Goal: Transaction & Acquisition: Book appointment/travel/reservation

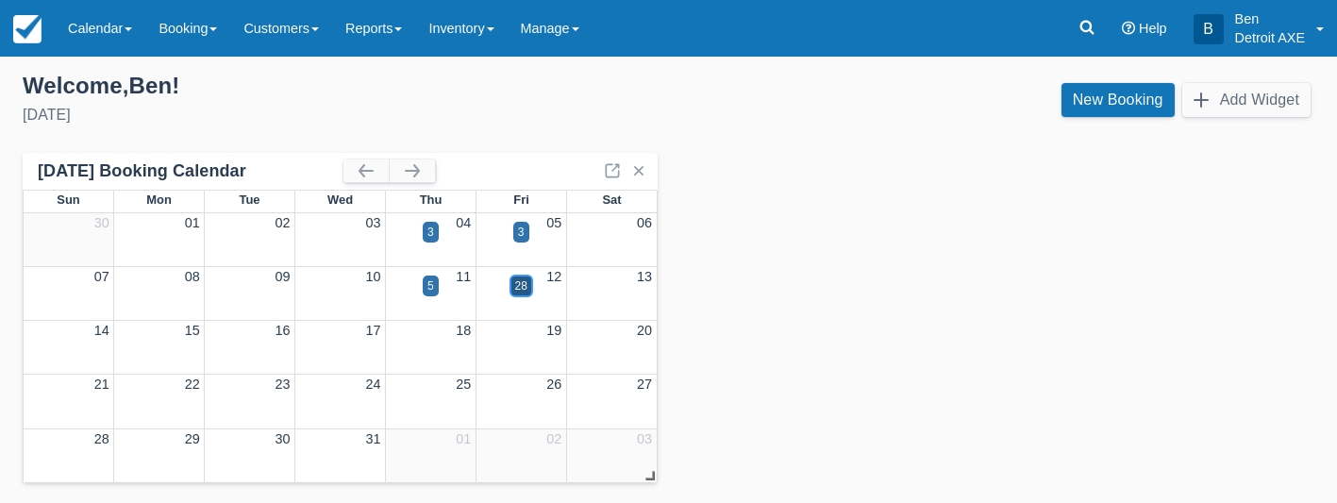
click at [525, 272] on div "07 08 09 10 11 12 13 5 28" at bounding box center [340, 288] width 633 height 42
click at [354, 176] on button "button" at bounding box center [365, 170] width 45 height 23
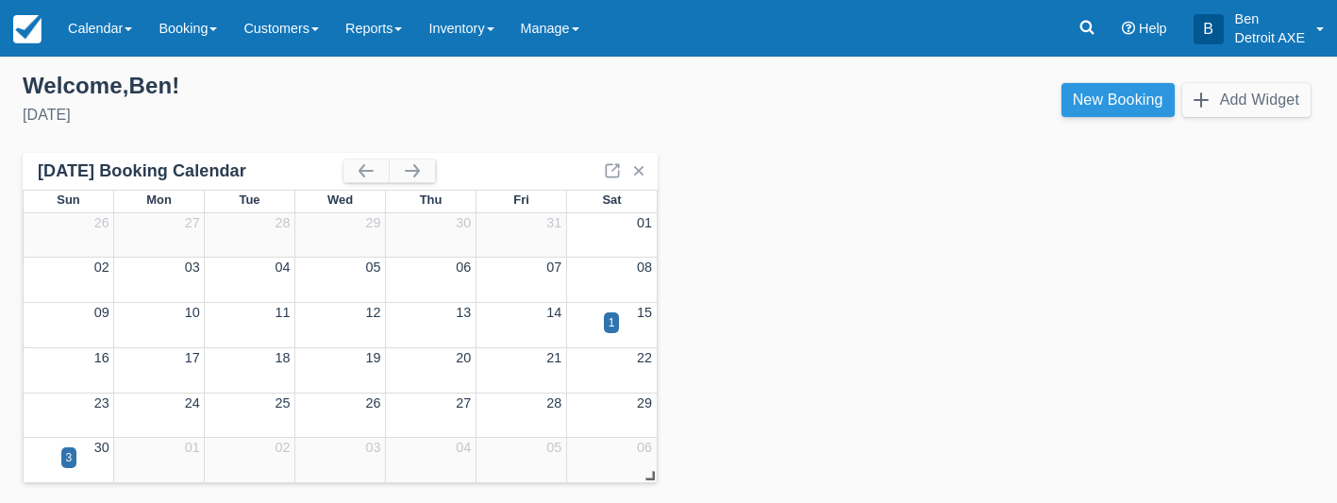
click at [1134, 108] on link "New Booking" at bounding box center [1117, 100] width 113 height 34
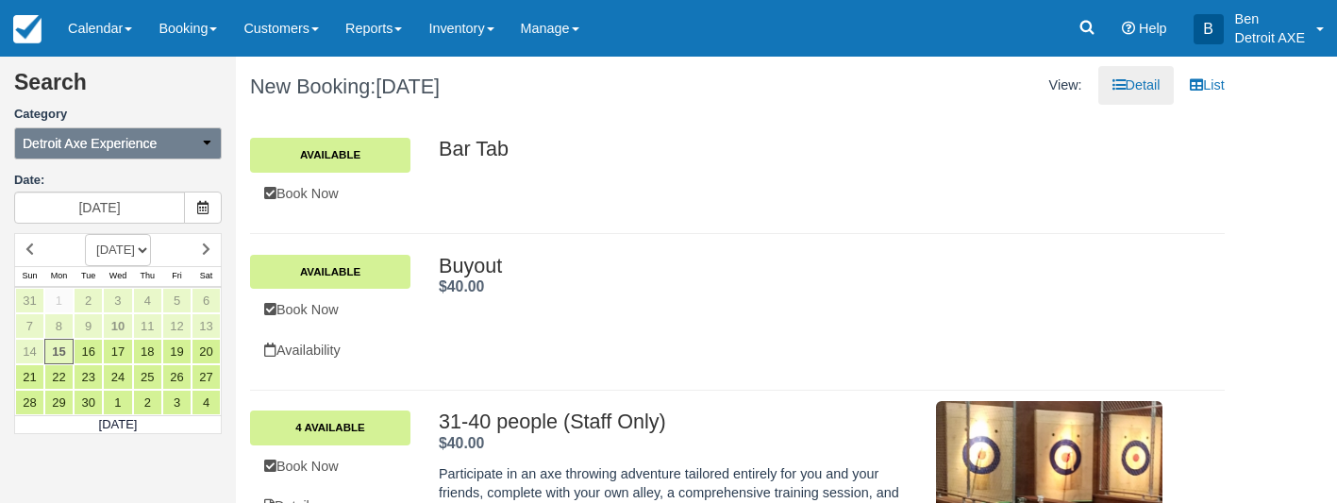
click at [188, 141] on button "Detroit Axe Experience" at bounding box center [118, 143] width 208 height 32
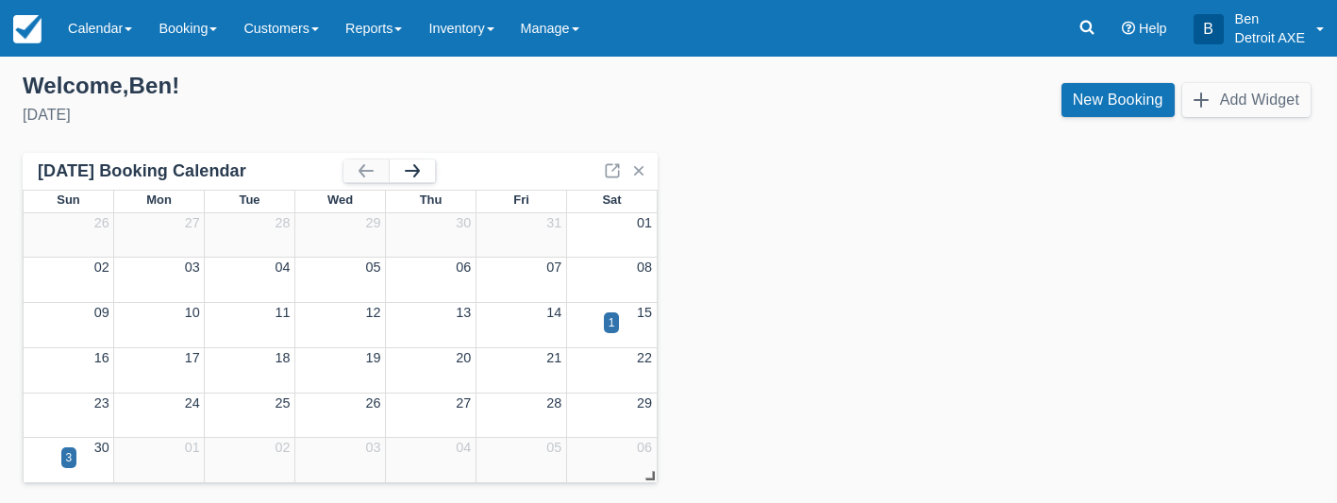
click at [399, 175] on button "button" at bounding box center [412, 170] width 45 height 23
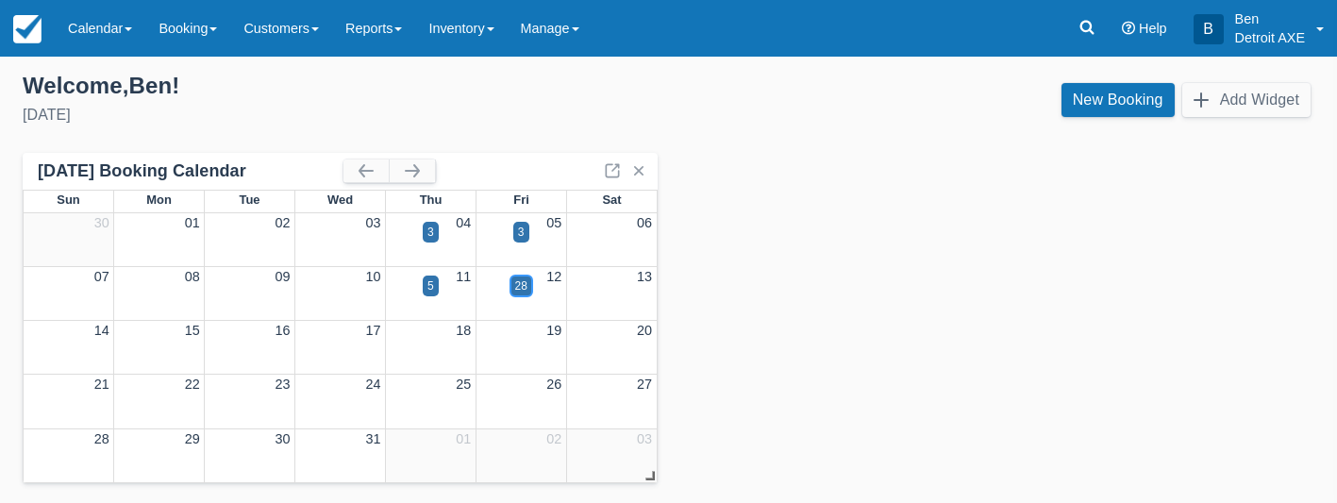
click at [520, 287] on div "28" at bounding box center [521, 285] width 12 height 17
